Goal: Task Accomplishment & Management: Use online tool/utility

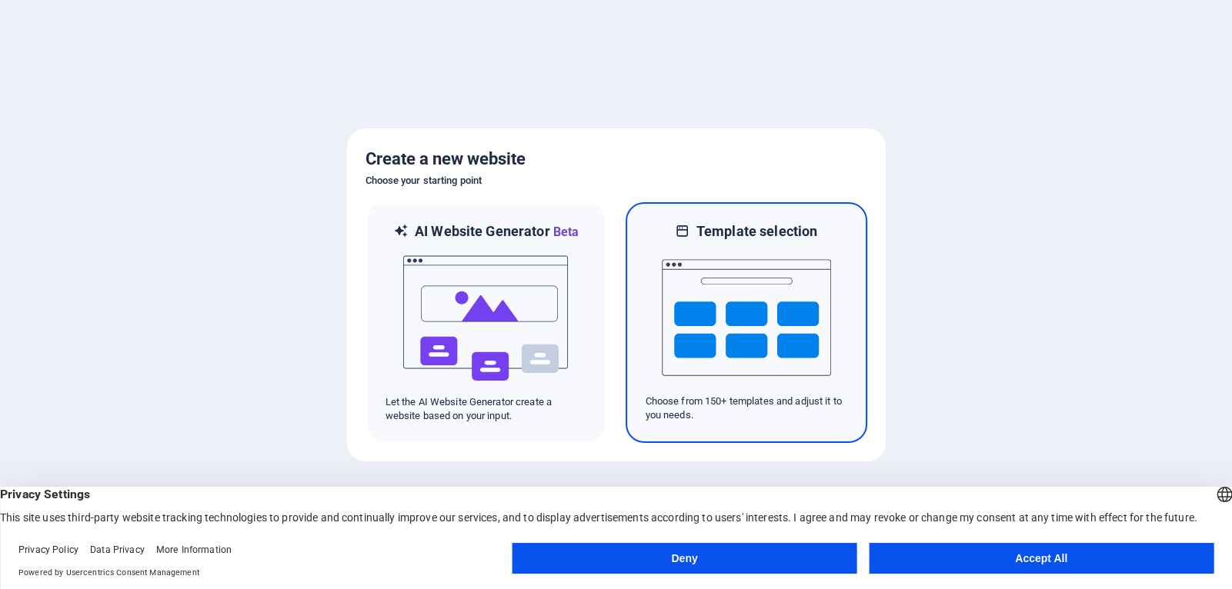
click at [761, 272] on img at bounding box center [746, 318] width 169 height 154
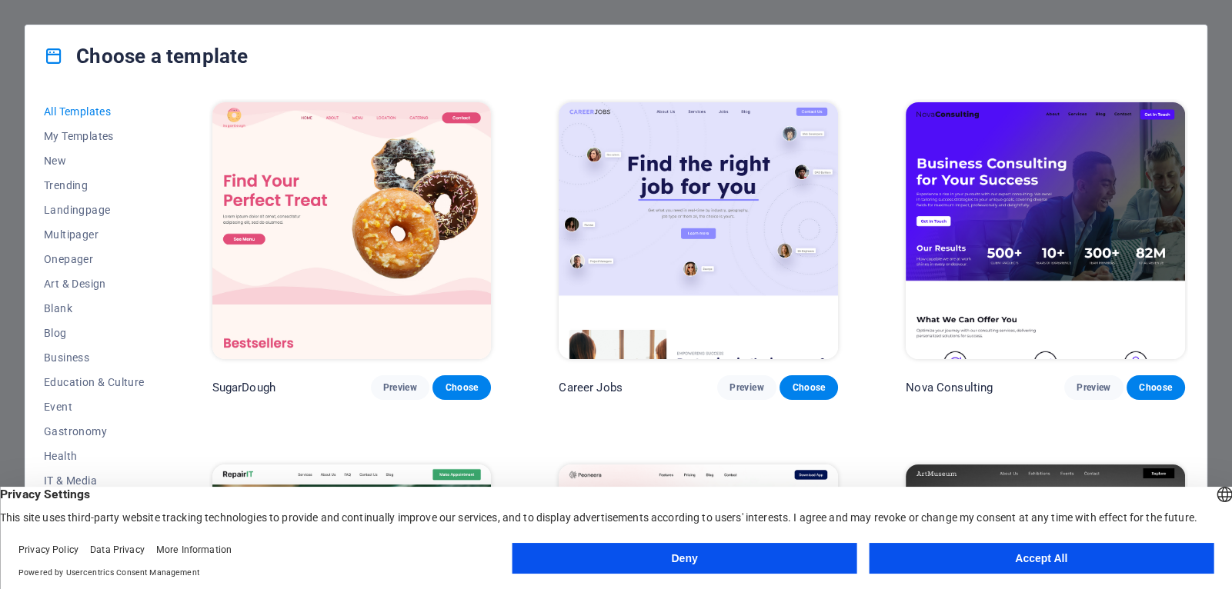
click at [926, 563] on button "Accept All" at bounding box center [1041, 558] width 345 height 31
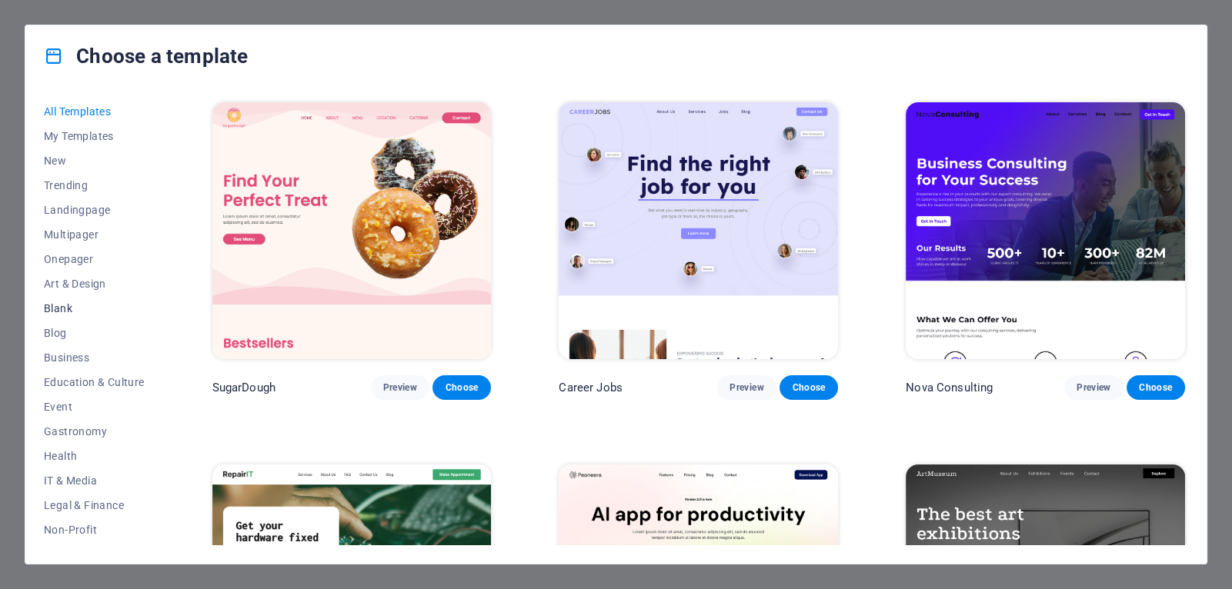
click at [113, 305] on span "Blank" at bounding box center [94, 308] width 101 height 12
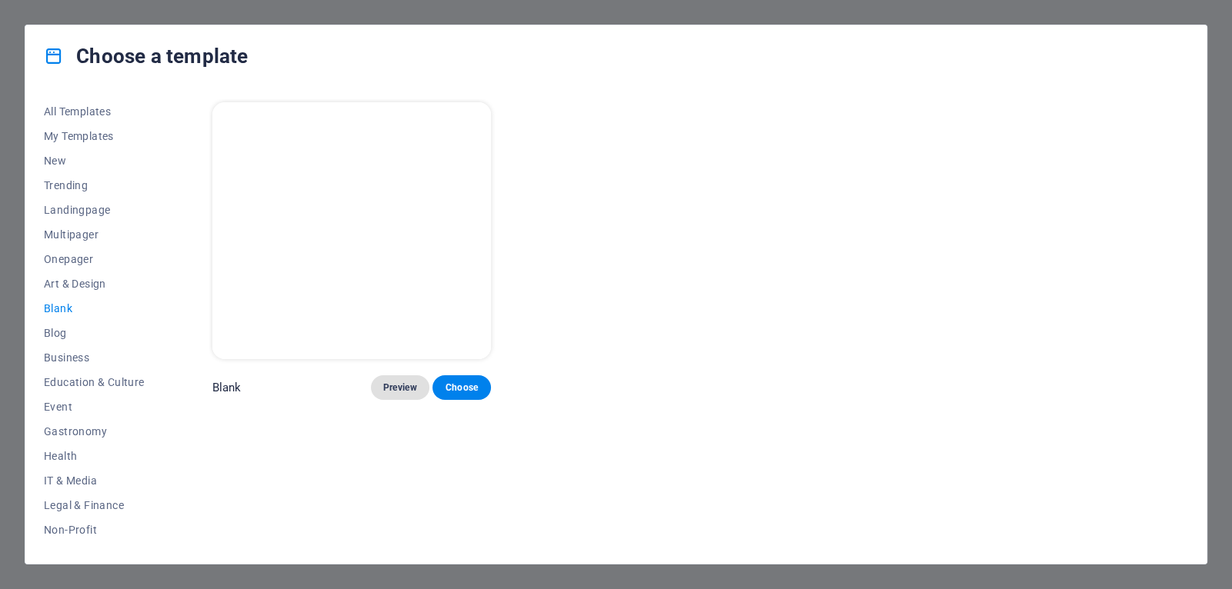
click at [397, 382] on span "Preview" at bounding box center [400, 388] width 34 height 12
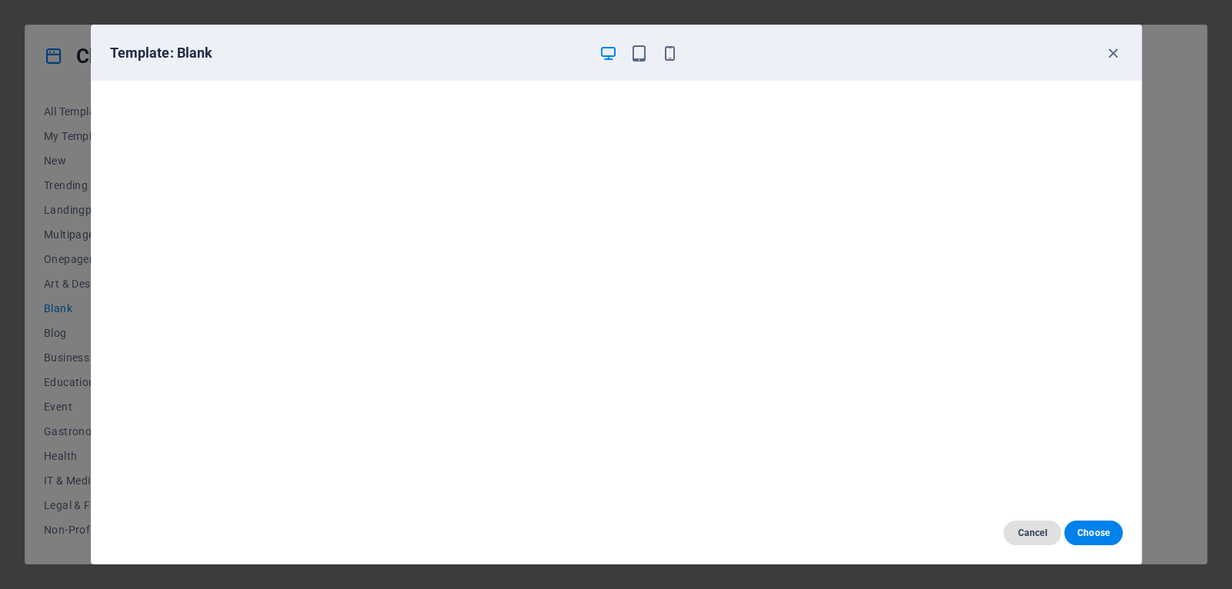
click at [1037, 532] on span "Cancel" at bounding box center [1032, 533] width 33 height 12
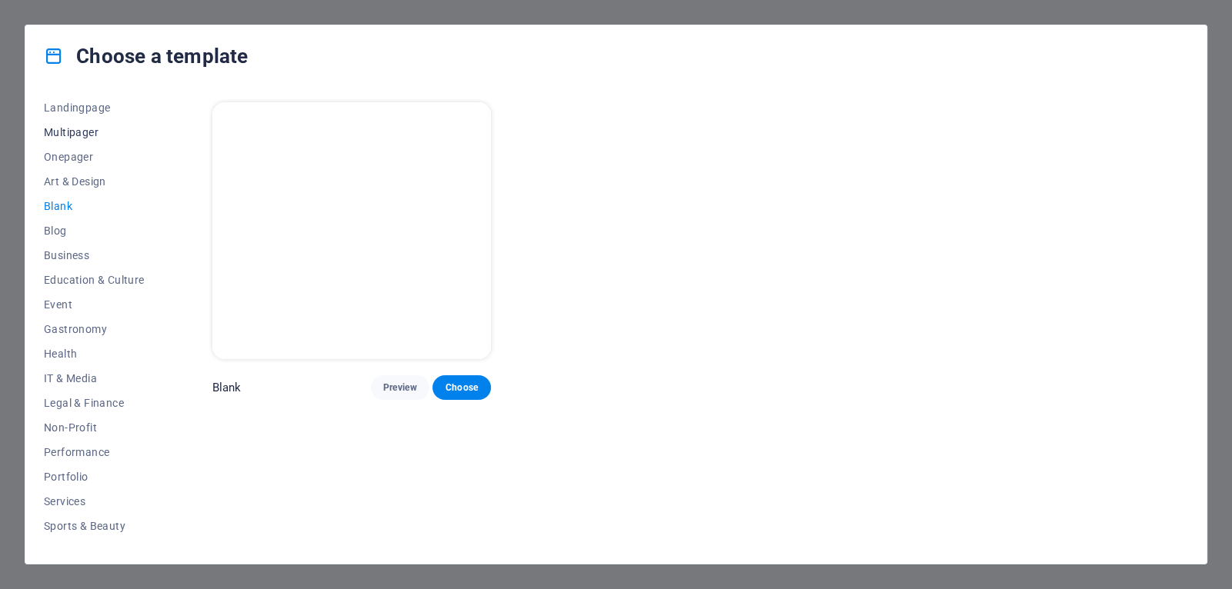
scroll to position [169, 0]
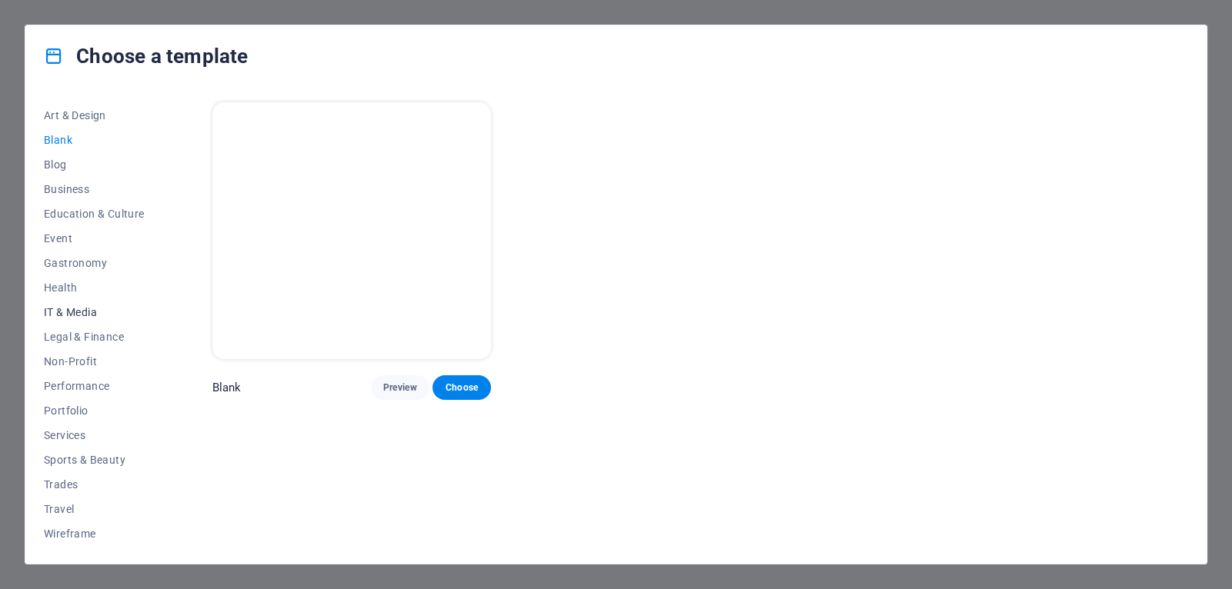
click at [65, 315] on span "IT & Media" at bounding box center [94, 312] width 101 height 12
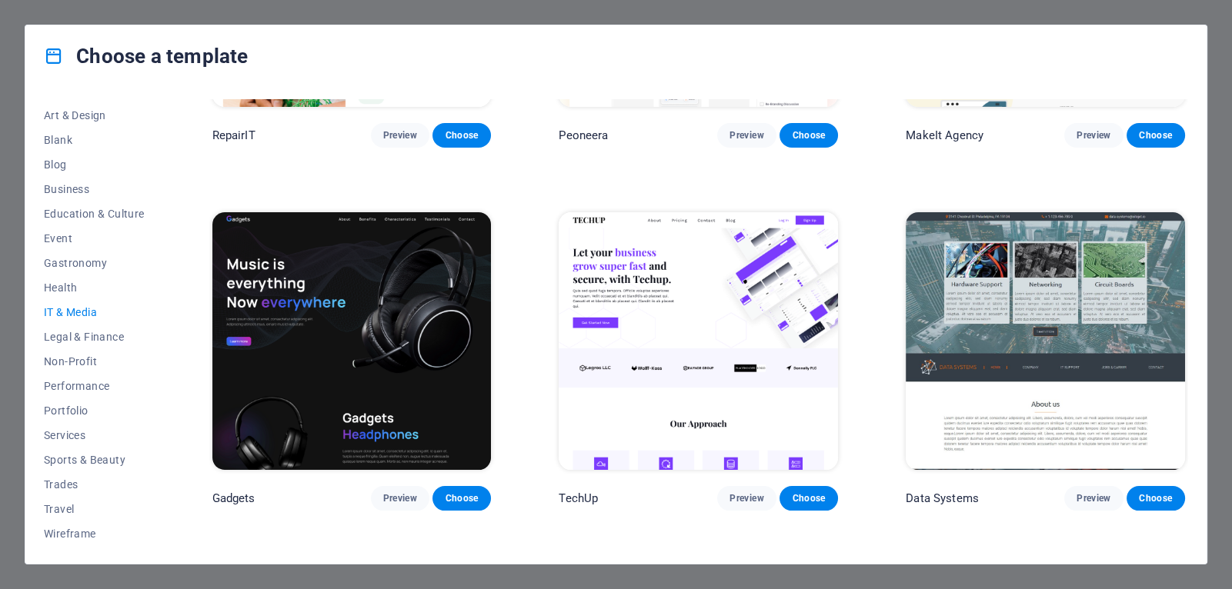
scroll to position [0, 0]
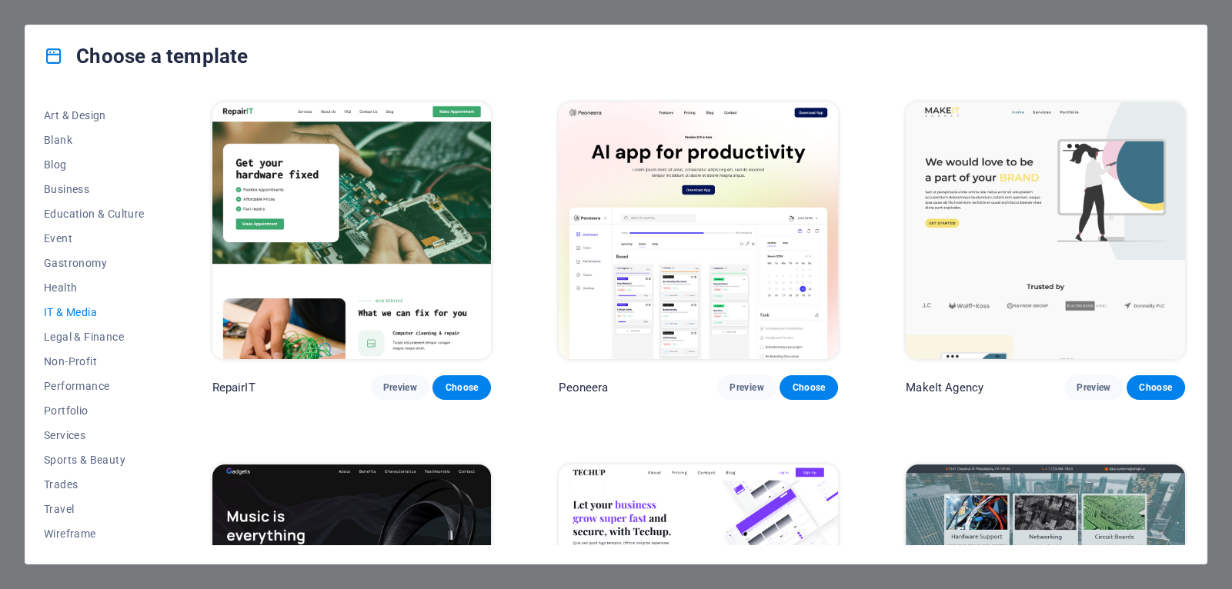
click at [1148, 239] on img at bounding box center [1045, 230] width 279 height 257
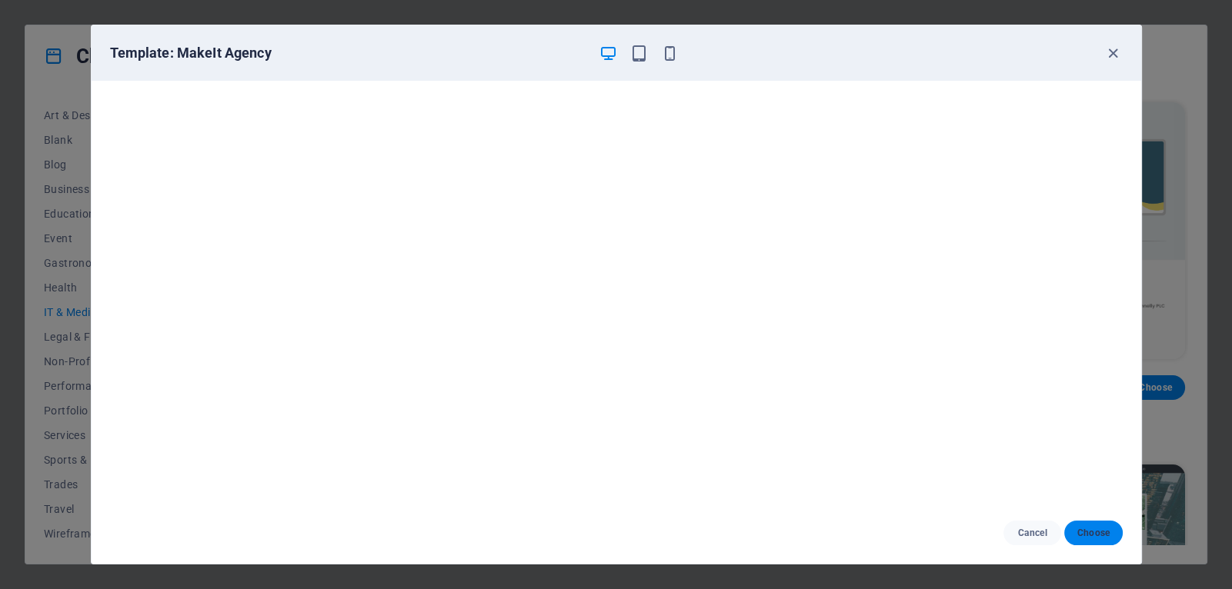
click at [1091, 536] on span "Choose" at bounding box center [1093, 533] width 33 height 12
